Goal: Transaction & Acquisition: Purchase product/service

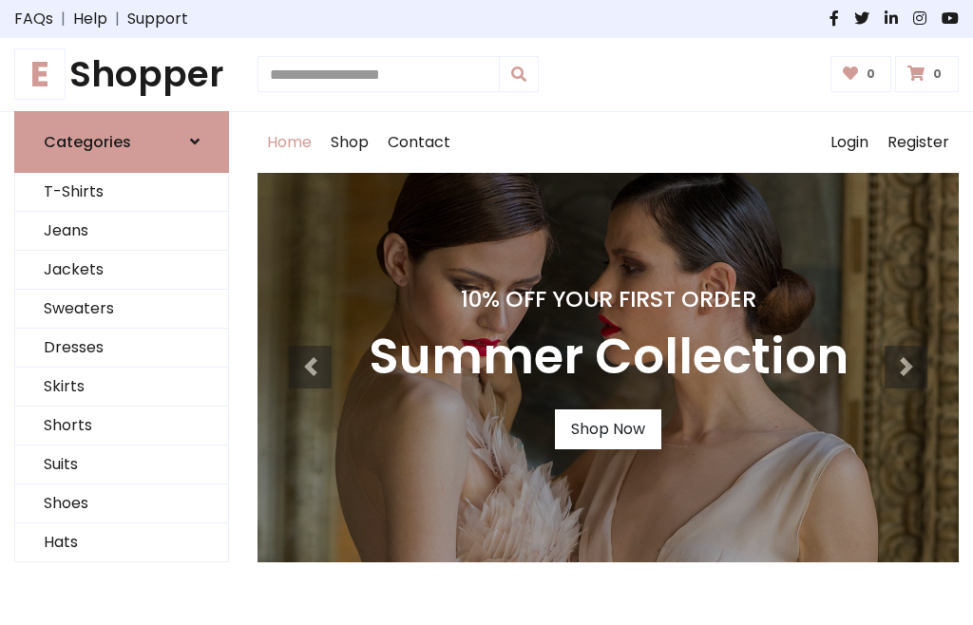
click at [487, 313] on h4 "10% Off Your First Order" at bounding box center [609, 299] width 480 height 27
click at [607, 429] on link "Shop Now" at bounding box center [608, 430] width 106 height 40
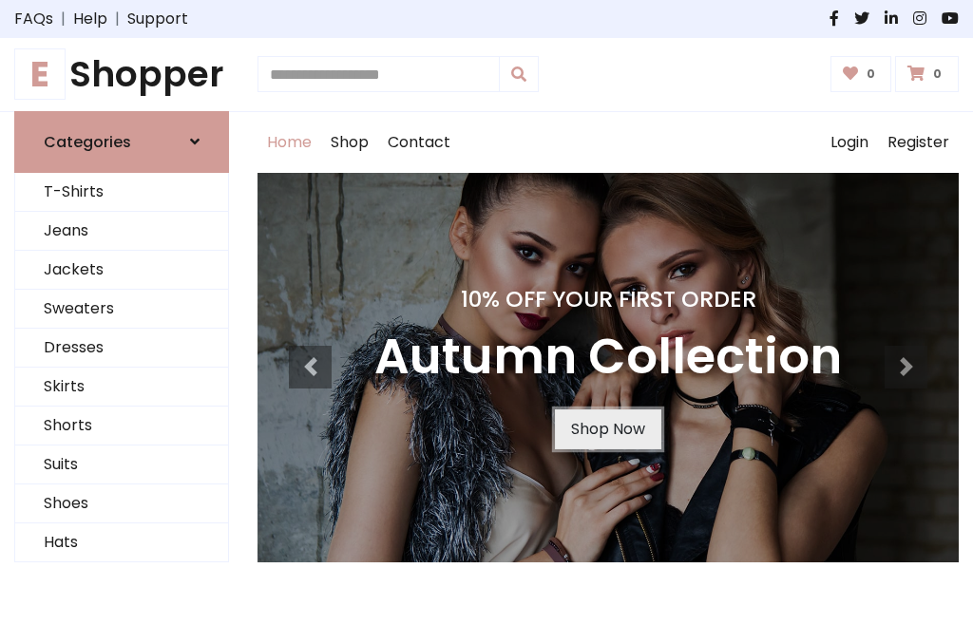
click at [607, 429] on link "Shop Now" at bounding box center [608, 430] width 106 height 40
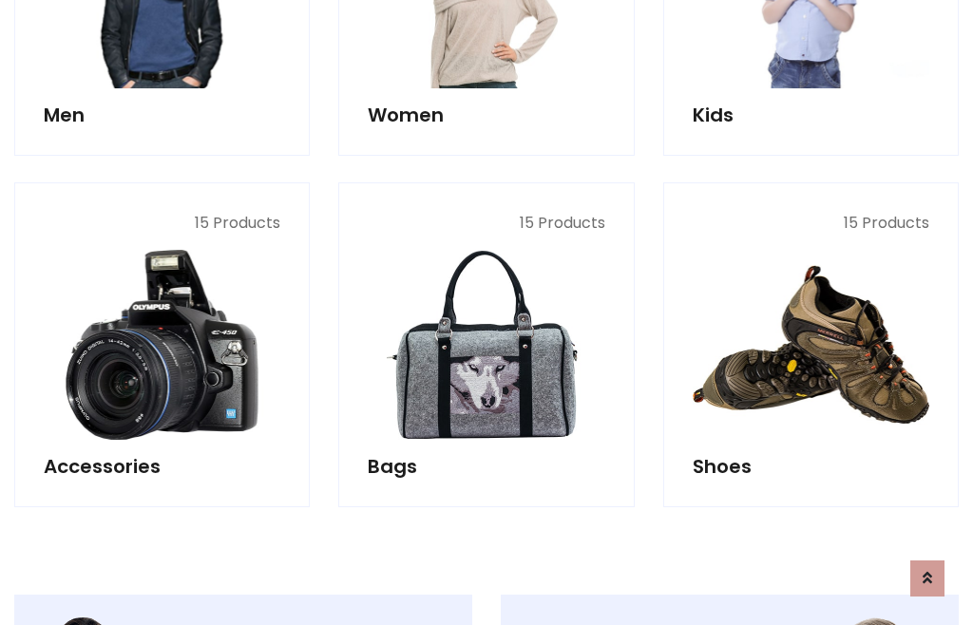
scroll to position [1895, 0]
